Goal: Task Accomplishment & Management: Complete application form

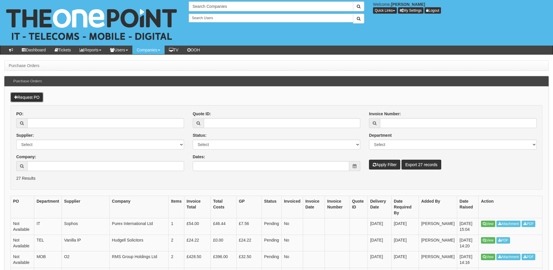
click at [38, 96] on link "Request PO" at bounding box center [26, 97] width 33 height 10
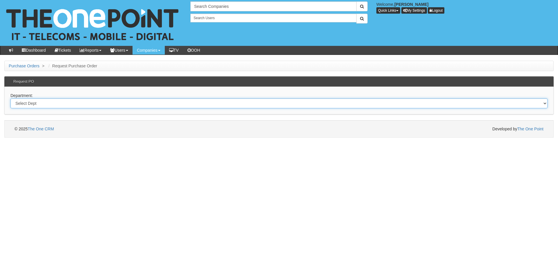
click at [119, 103] on select "Select Dept Digital Internal IT Mobiles Marketing Telecoms" at bounding box center [278, 103] width 537 height 10
select select "?pipeID=&dept=IT"
click at [10, 98] on select "Select Dept Digital Internal IT Mobiles Marketing Telecoms" at bounding box center [278, 103] width 537 height 10
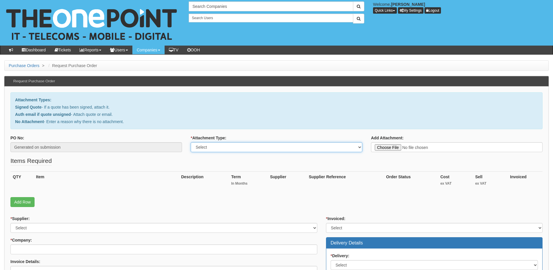
click at [240, 147] on select "Select Signed Quote Auth email with quote if unsigned No Attachment" at bounding box center [277, 147] width 172 height 10
select select "Signed Quote"
click at [191, 142] on select "Select Signed Quote Auth email with quote if unsigned No Attachment" at bounding box center [277, 147] width 172 height 10
type input "C:\fakepath\Plas-tech - Co Pilot.pdf"
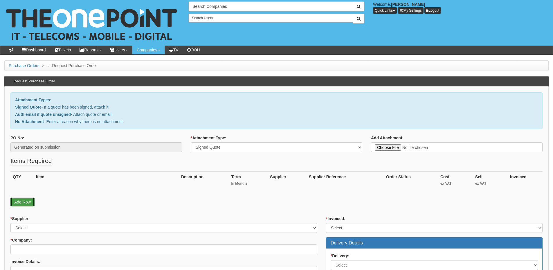
click at [26, 200] on link "Add Row" at bounding box center [22, 202] width 24 height 10
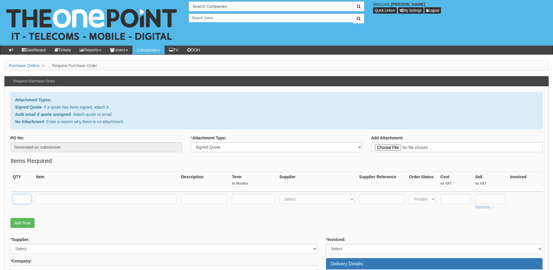
click at [26, 200] on input "text" at bounding box center [22, 199] width 19 height 10
type input "5"
click at [94, 202] on input "text" at bounding box center [106, 199] width 141 height 10
paste input "Microsoft - Co Pilot"
type input "Microsoft - Co Pilot"
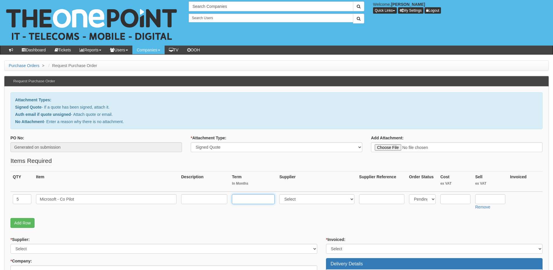
click at [248, 202] on input "text" at bounding box center [253, 199] width 43 height 10
type input "12-months"
click at [215, 201] on input "text" at bounding box center [204, 199] width 46 height 10
type input "12"
click at [304, 199] on select "Select 123 REG.co.uk 1Password 3 4Gon AA Jones Electric Ltd Abzorb Access Group…" at bounding box center [316, 199] width 75 height 10
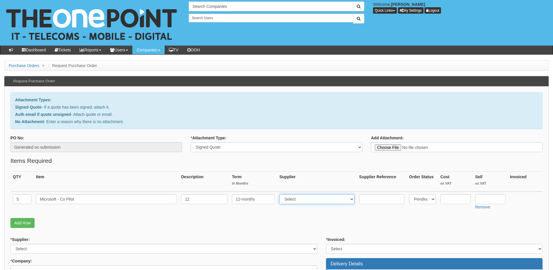
select select "291"
click at [281, 194] on select "Select 123 REG.co.uk 1Password 3 4Gon AA Jones Electric Ltd Abzorb Access Group…" at bounding box center [316, 199] width 75 height 10
click at [486, 198] on input "text" at bounding box center [491, 199] width 30 height 10
click at [493, 199] on input "24.62" at bounding box center [491, 199] width 30 height 10
type input "24.26"
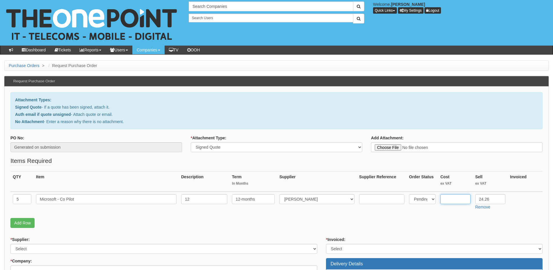
click at [466, 197] on input "text" at bounding box center [456, 199] width 30 height 10
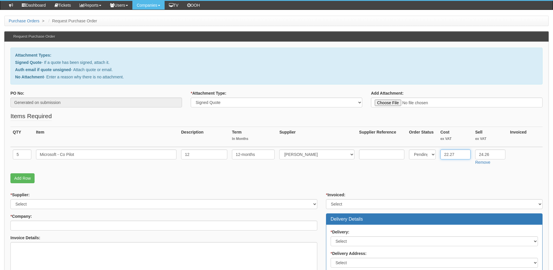
scroll to position [87, 0]
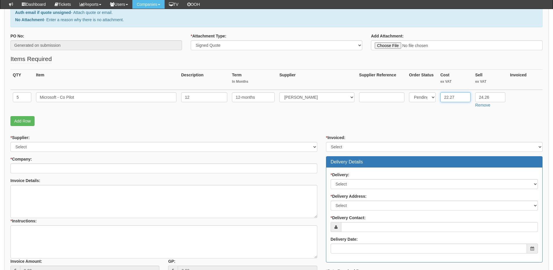
type input "22.27"
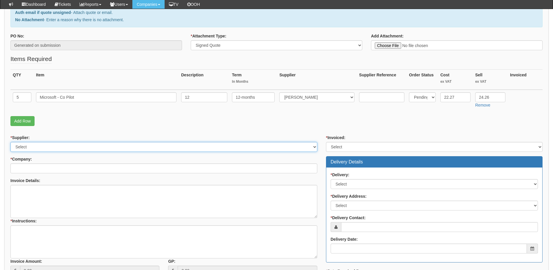
click at [72, 147] on select "Select 123 REG.co.uk 1Password 3 4Gon AA Jones Electric Ltd Abzorb Access Group…" at bounding box center [163, 147] width 307 height 10
select select "291"
click at [10, 142] on select "Select 123 REG.co.uk 1Password 3 4Gon AA Jones Electric Ltd Abzorb Access Group…" at bounding box center [163, 147] width 307 height 10
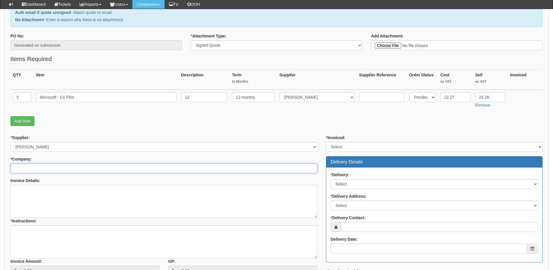
click at [69, 166] on input "* Company:" at bounding box center [163, 169] width 307 height 10
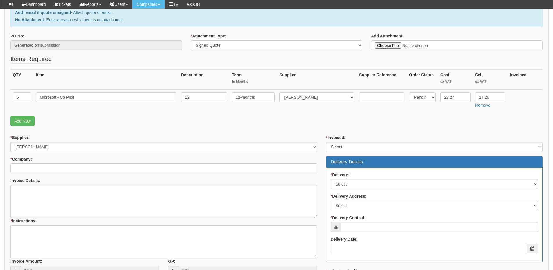
click at [70, 163] on div "* Company:" at bounding box center [163, 164] width 307 height 17
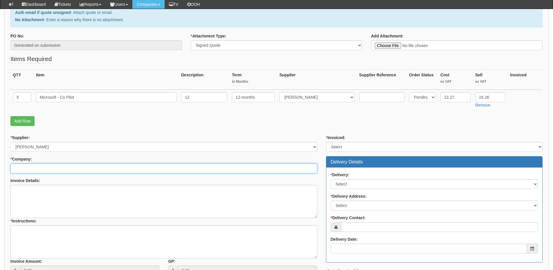
click at [46, 167] on input "* Company:" at bounding box center [163, 169] width 307 height 10
type input "["
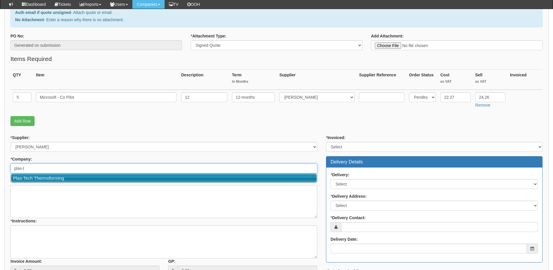
click at [48, 178] on link "Plas-Tech Thermoforming" at bounding box center [164, 178] width 306 height 8
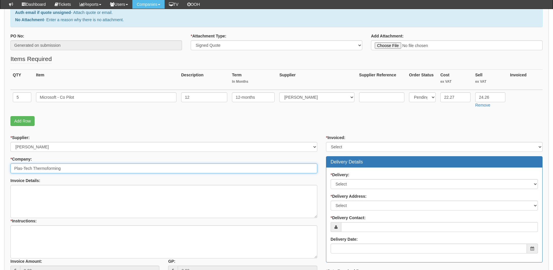
type input "Plas-Tech Thermoforming"
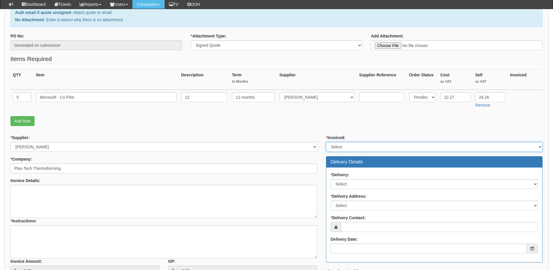
click at [363, 152] on select "Select Yes No N/A STB (part of order)" at bounding box center [434, 147] width 217 height 10
select select "2"
click at [326, 142] on select "Select Yes No N/A STB (part of order)" at bounding box center [434, 147] width 217 height 10
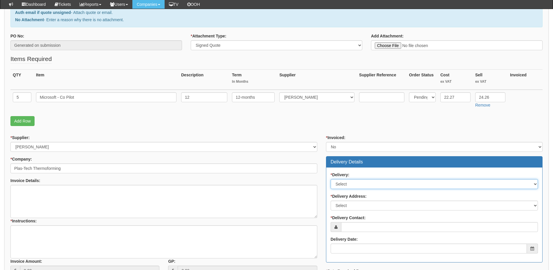
click at [360, 182] on select "Select No Not Applicable Yes" at bounding box center [434, 184] width 207 height 10
select select "3"
click at [331, 179] on select "Select No Not Applicable Yes" at bounding box center [434, 184] width 207 height 10
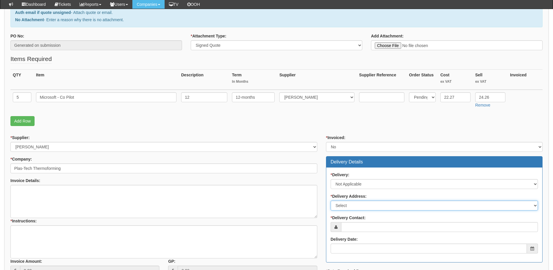
click at [356, 205] on select "Select Not Applicable Main Address - YO25 8EJ Other" at bounding box center [434, 206] width 207 height 10
select select "N/A"
click at [331, 201] on select "Select Not Applicable Main Address - YO25 8EJ Other" at bounding box center [434, 206] width 207 height 10
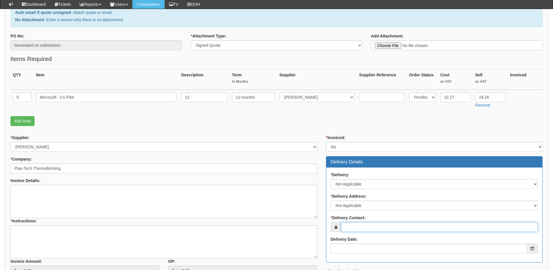
click at [360, 227] on input "* Delivery Contact:" at bounding box center [439, 227] width 197 height 10
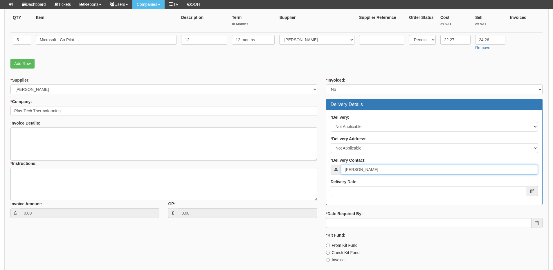
scroll to position [145, 0]
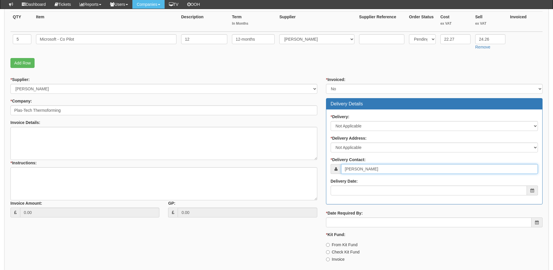
type input "[PERSON_NAME]"
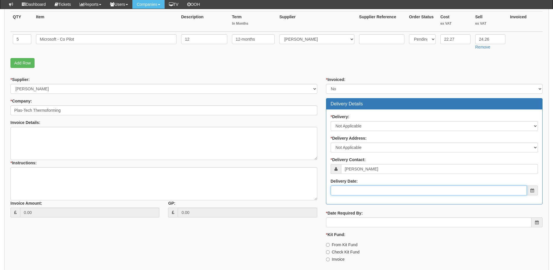
click at [365, 192] on input "Delivery Date:" at bounding box center [429, 191] width 196 height 10
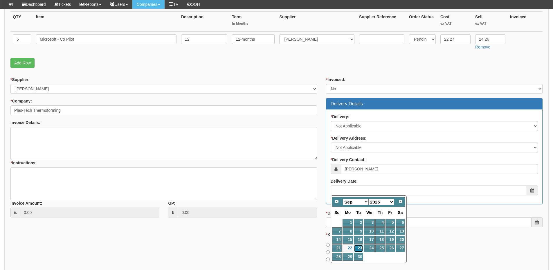
click at [359, 247] on link "23" at bounding box center [358, 249] width 9 height 8
type input "2025-09-23"
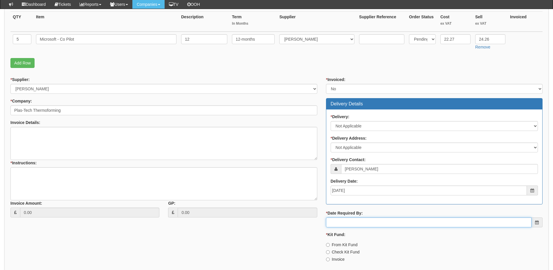
click at [362, 221] on input "* Date Required By:" at bounding box center [429, 223] width 206 height 10
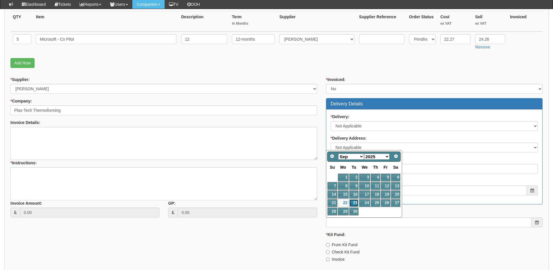
click at [355, 201] on link "23" at bounding box center [353, 203] width 9 height 8
type input "2025-09-23"
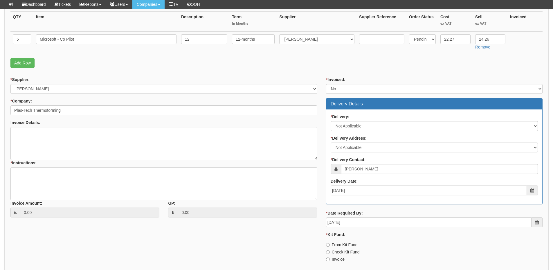
drag, startPoint x: 343, startPoint y: 258, endPoint x: 338, endPoint y: 257, distance: 5.1
click at [343, 258] on label "Invoice" at bounding box center [335, 260] width 19 height 6
click at [330, 258] on input "Invoice" at bounding box center [328, 260] width 4 height 4
radio input "true"
click at [111, 174] on textarea "* Instructions:" at bounding box center [163, 183] width 307 height 33
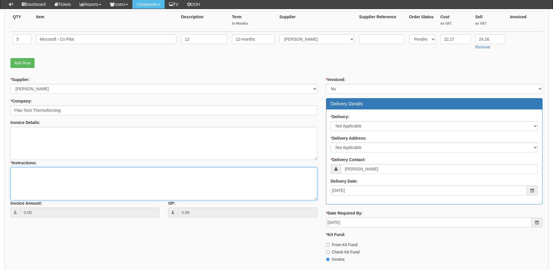
paste textarea "[PERSON_NAME], [PERSON_NAME], [PERSON_NAME], [PERSON_NAME], [PERSON_NAME]"
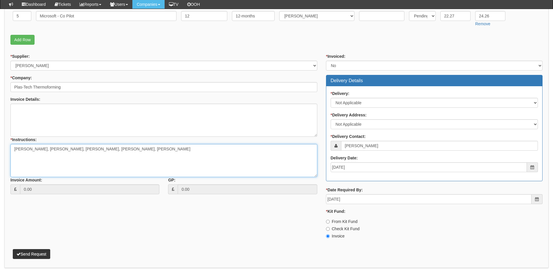
scroll to position [190, 0]
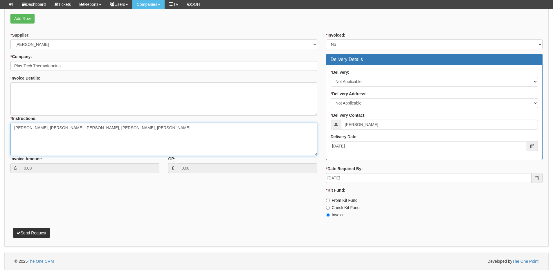
type textarea "[PERSON_NAME], [PERSON_NAME], [PERSON_NAME], [PERSON_NAME], [PERSON_NAME]"
click at [38, 230] on button "Send Request" at bounding box center [31, 233] width 37 height 10
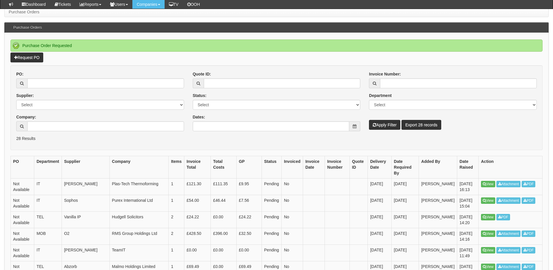
scroll to position [87, 0]
